Goal: Transaction & Acquisition: Book appointment/travel/reservation

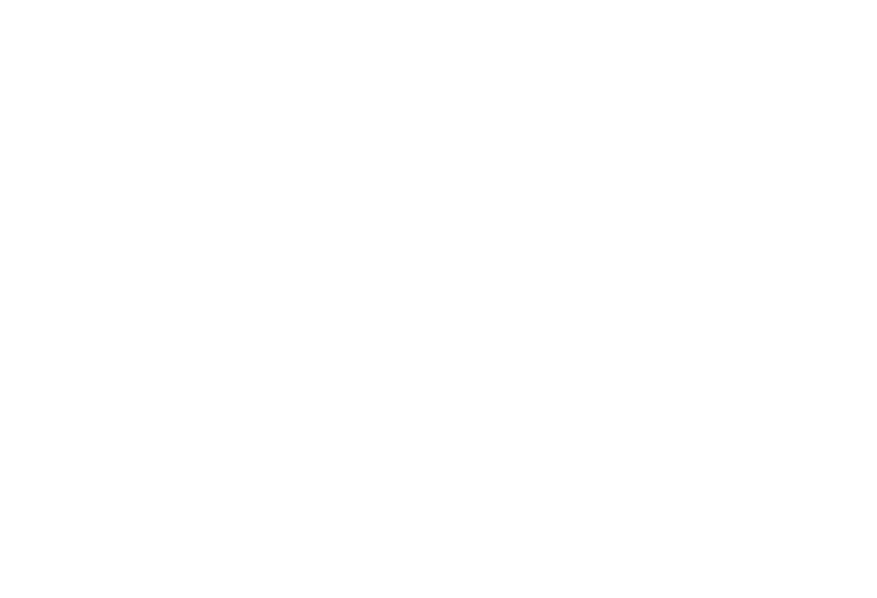
click at [842, 114] on icon at bounding box center [842, 111] width 47 height 39
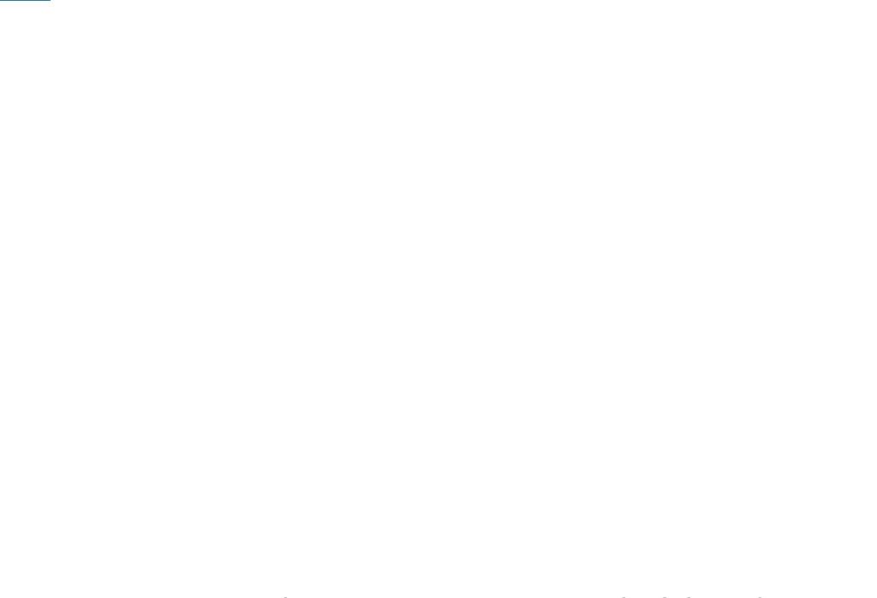
scroll to position [379, 0]
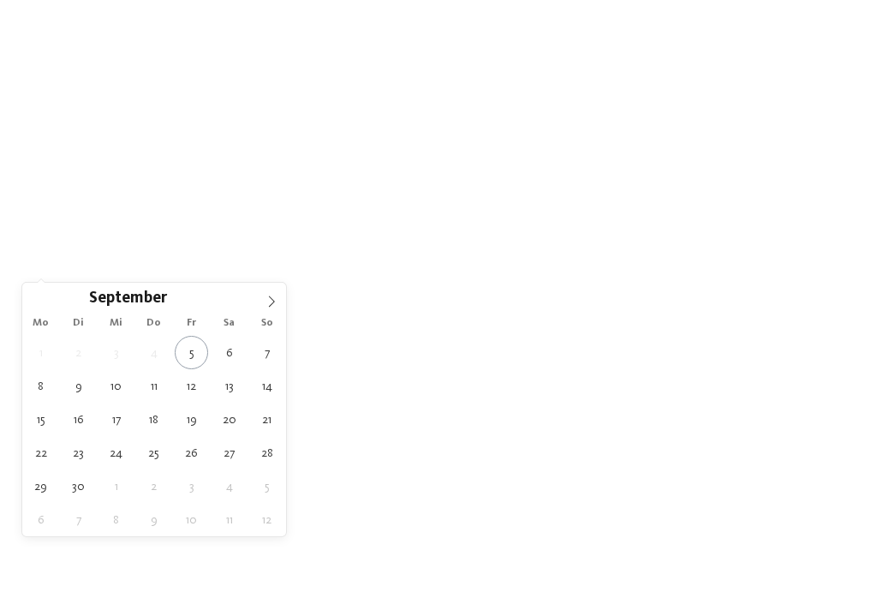
type div "13.09.2025"
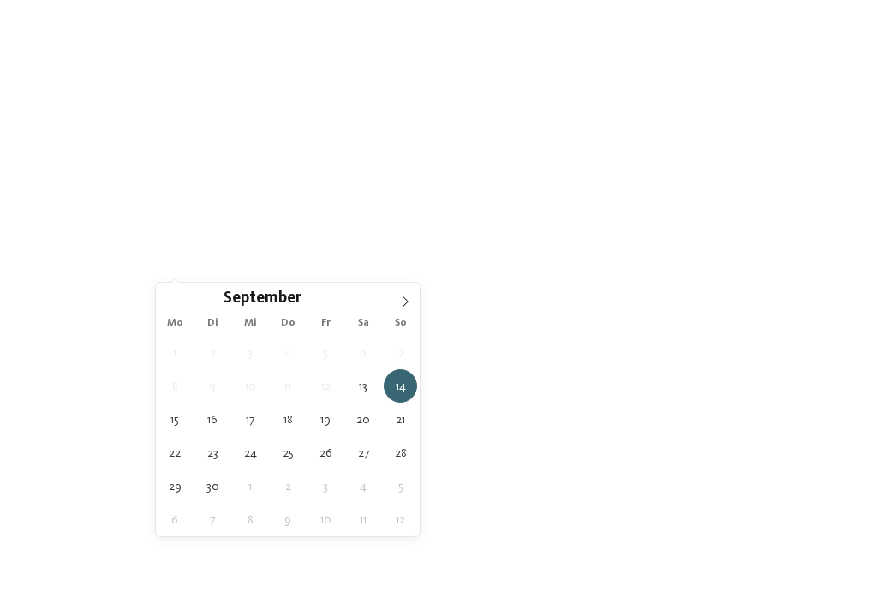
type div "16.09.2025"
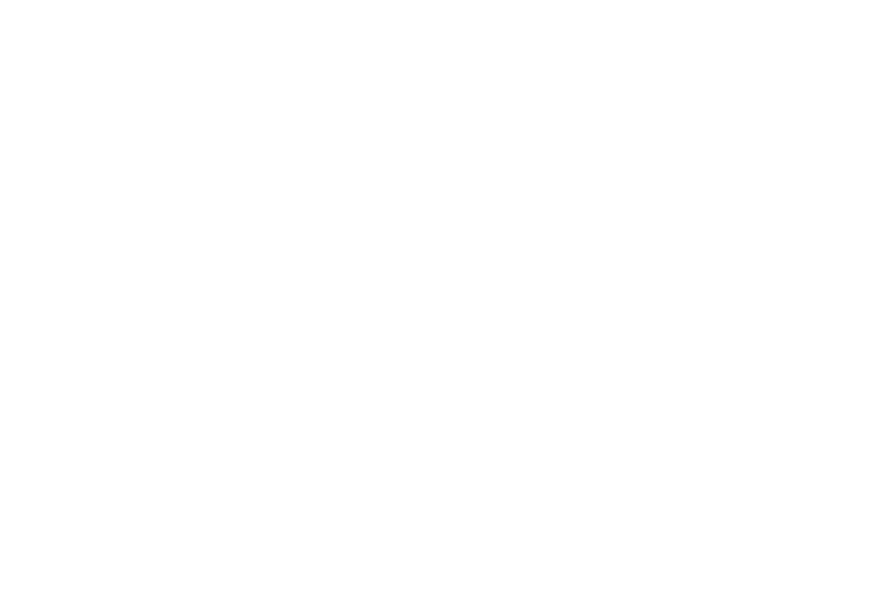
click at [664, 265] on span "Family Experiences" at bounding box center [622, 266] width 86 height 12
click at [578, 72] on icon at bounding box center [575, 64] width 37 height 30
click at [791, 269] on link "Hotel finden" at bounding box center [790, 266] width 128 height 30
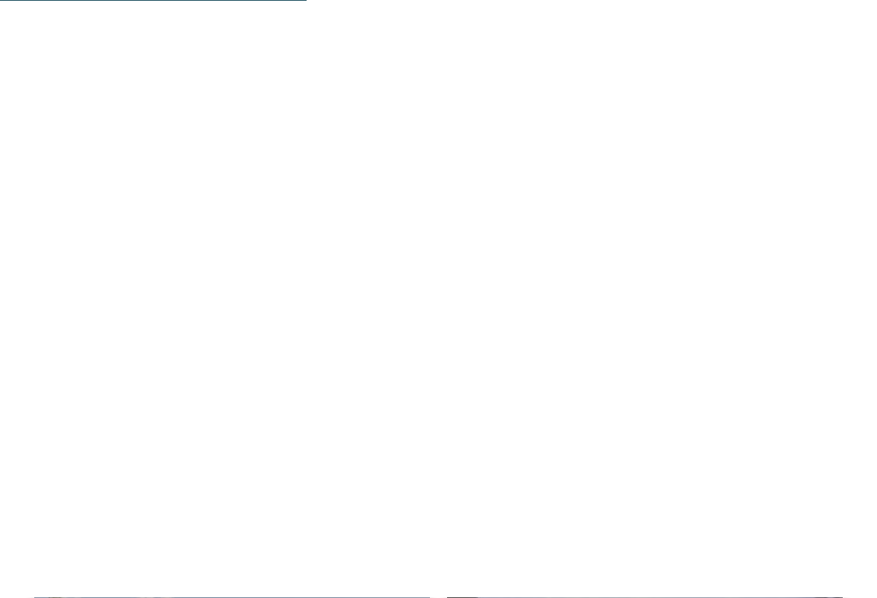
scroll to position [2400, 0]
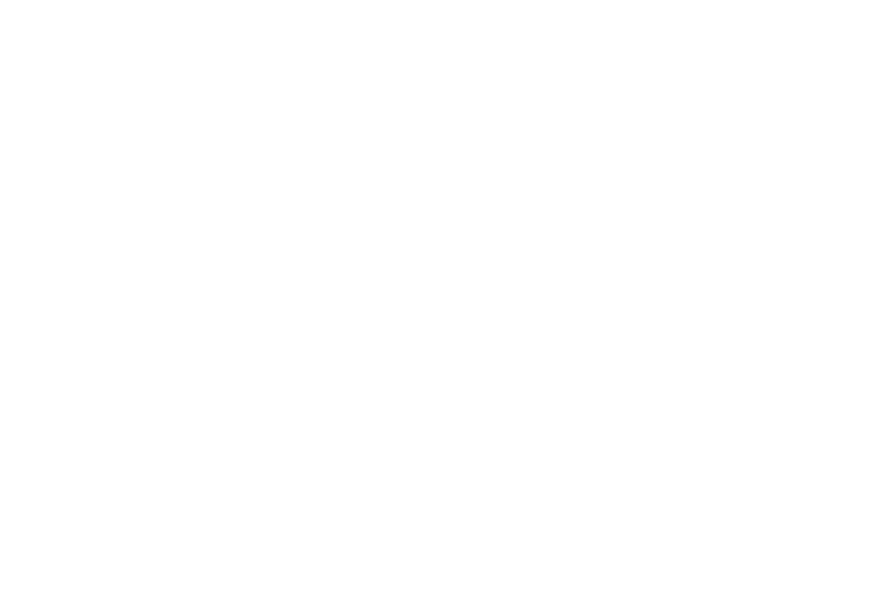
click at [671, 259] on div "Last Minute" at bounding box center [645, 191] width 396 height 223
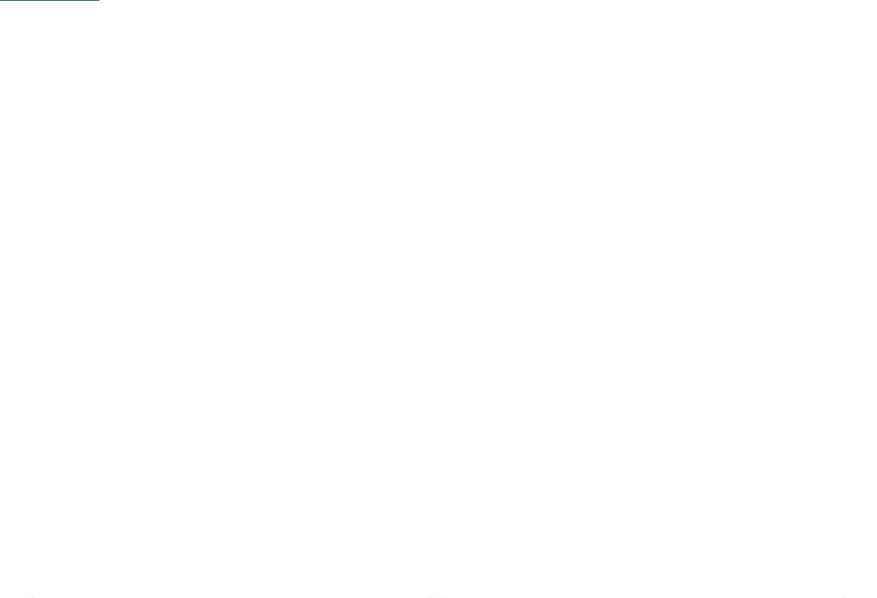
scroll to position [776, 0]
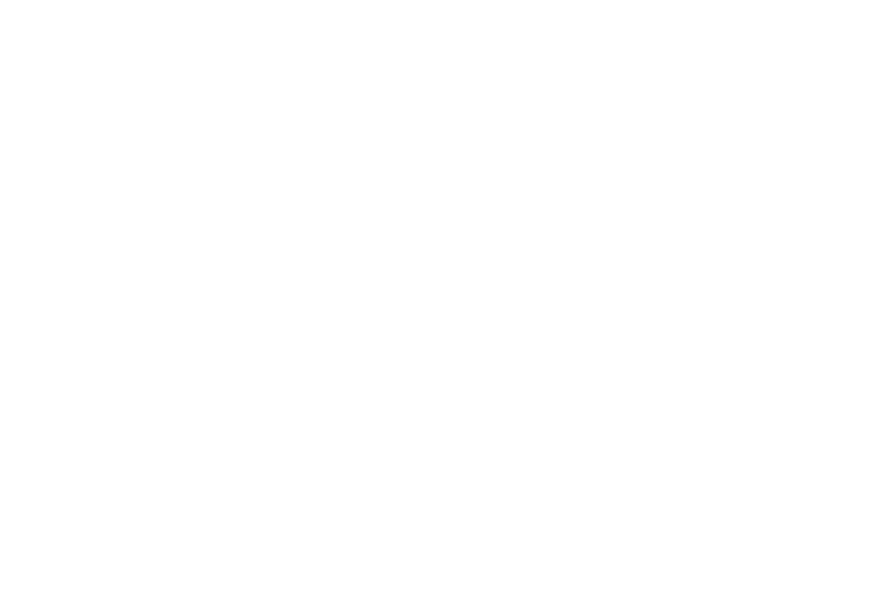
click at [282, 397] on div at bounding box center [232, 355] width 396 height 223
click at [230, 158] on div at bounding box center [232, 83] width 396 height 223
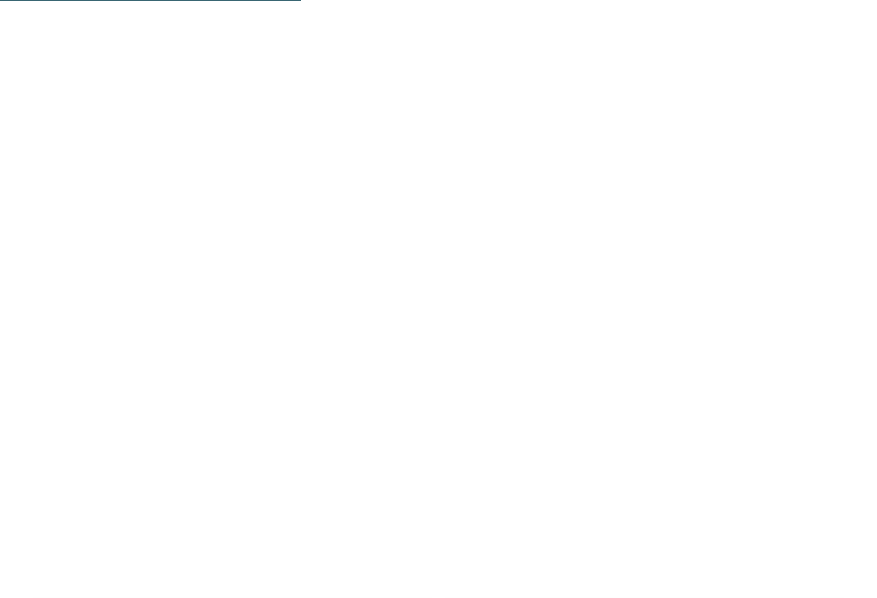
scroll to position [2441, 0]
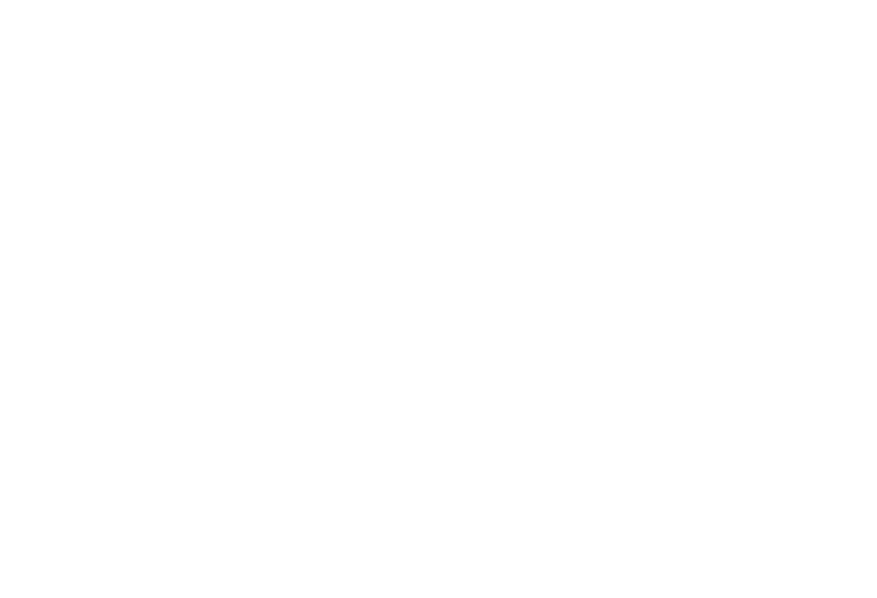
click at [774, 122] on icon at bounding box center [766, 137] width 37 height 30
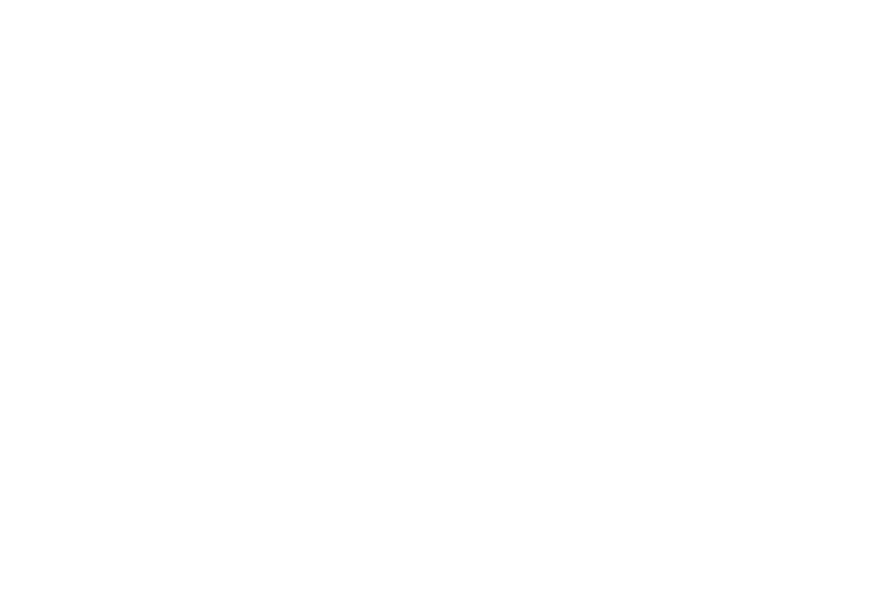
scroll to position [1364, 0]
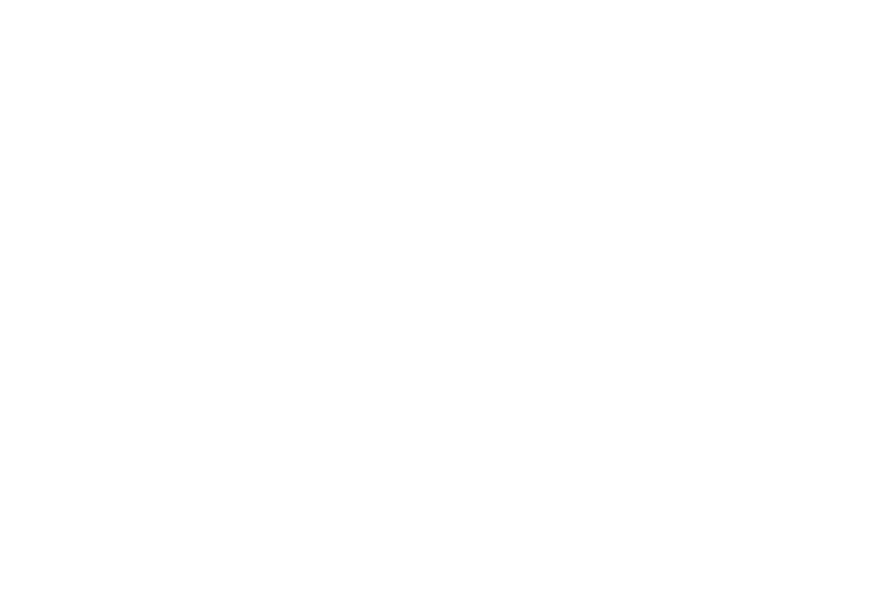
scroll to position [127, 0]
click at [360, 39] on span "Zimmer" at bounding box center [350, 39] width 38 height 12
click at [843, 253] on icon at bounding box center [842, 272] width 47 height 39
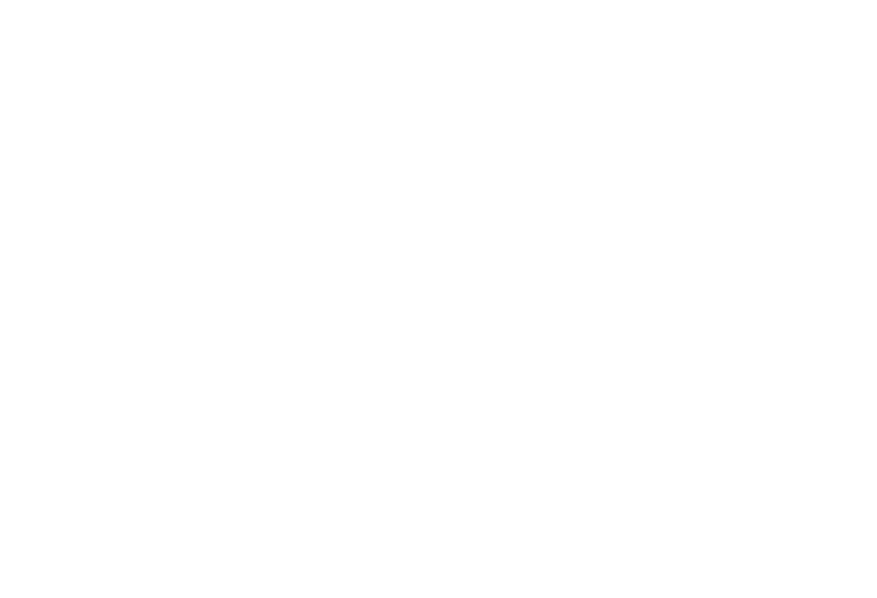
scroll to position [2016, 0]
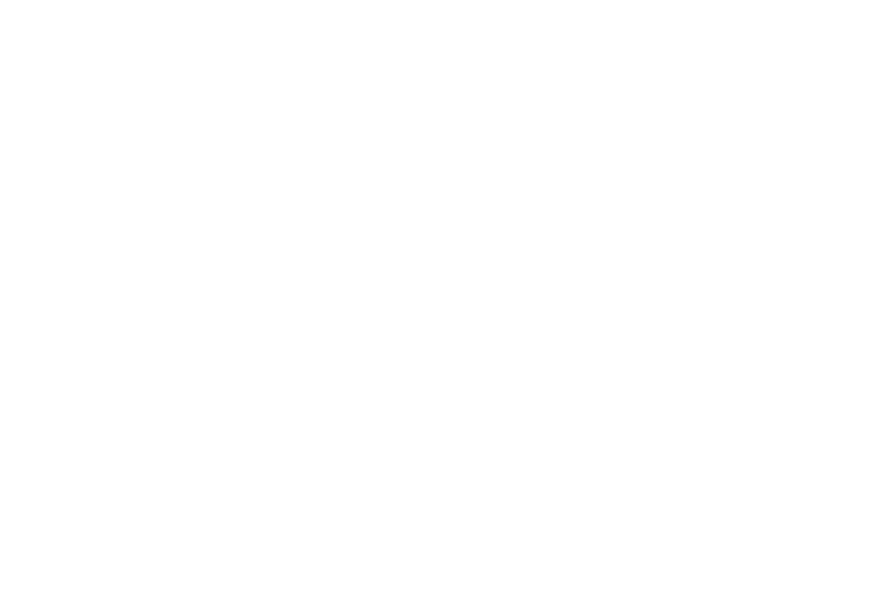
scroll to position [581, 0]
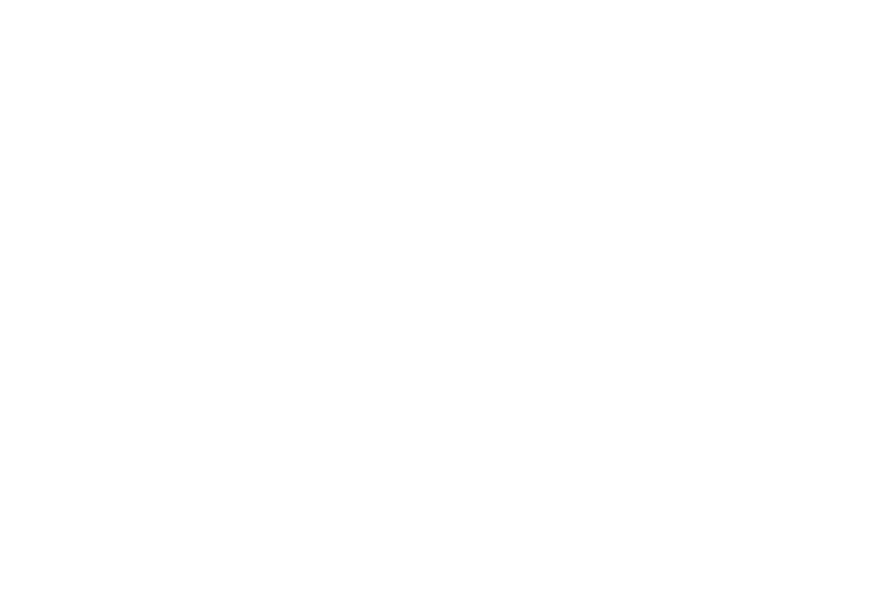
scroll to position [813, 0]
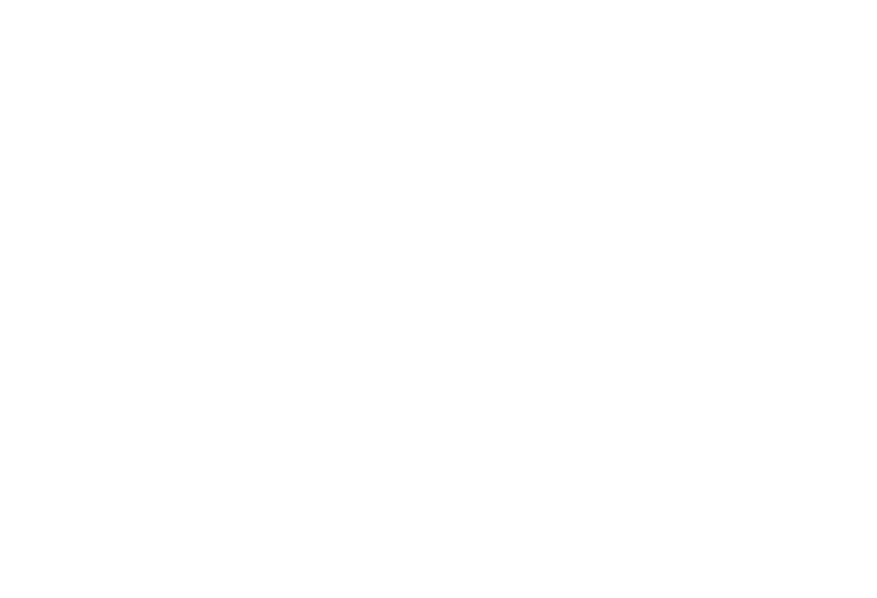
scroll to position [226, 0]
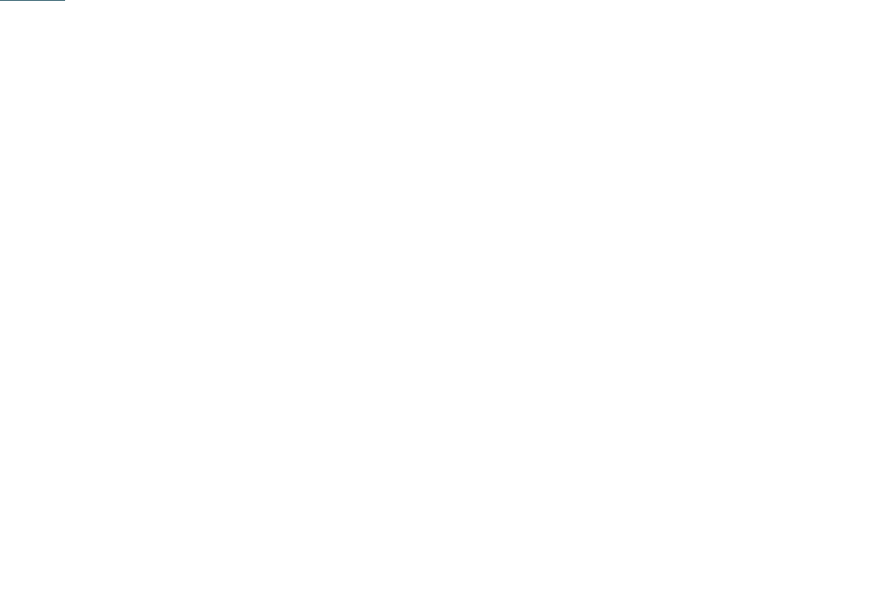
scroll to position [488, 0]
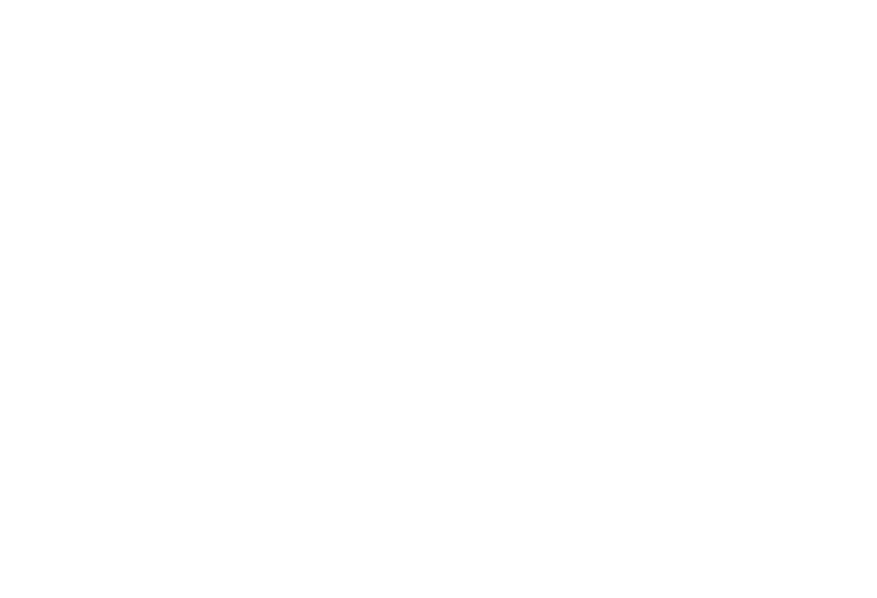
click at [152, 287] on span "Alle Hotels im Überblick" at bounding box center [130, 283] width 109 height 15
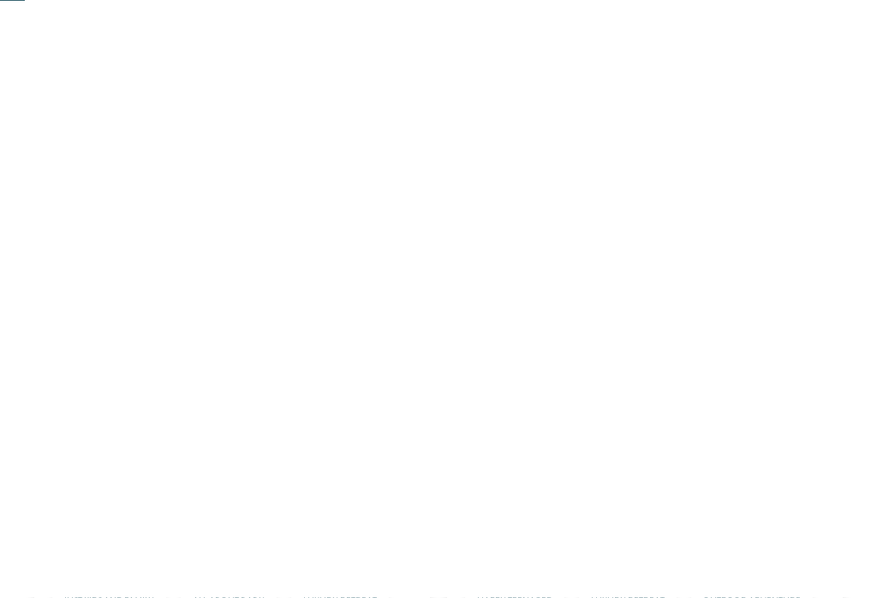
scroll to position [223, 0]
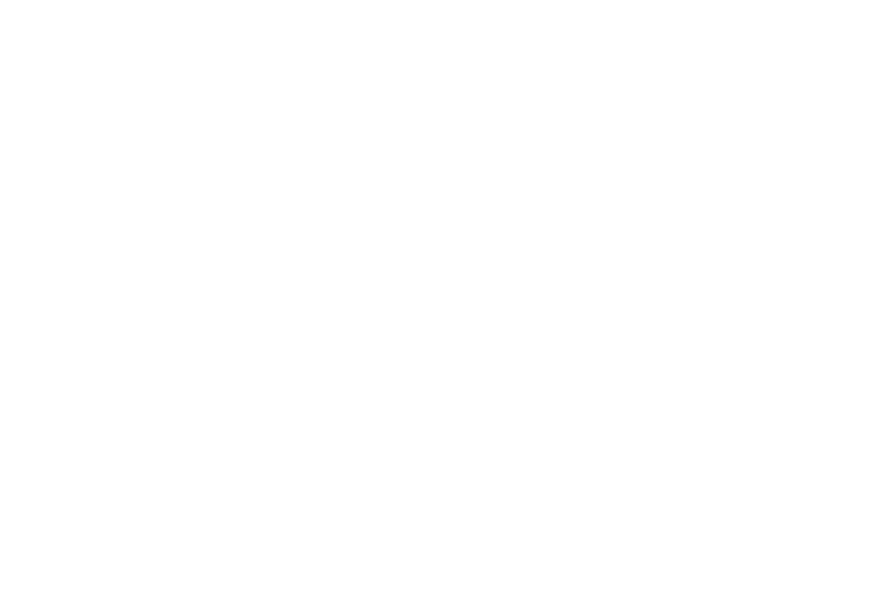
click at [671, 365] on div "NEW [DATE]" at bounding box center [645, 311] width 396 height 223
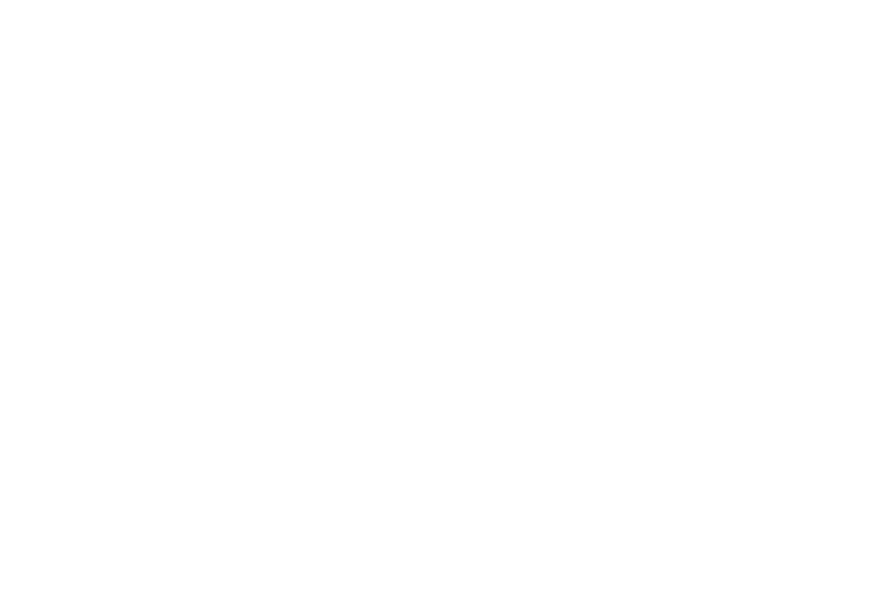
scroll to position [252, 0]
